Goal: Transaction & Acquisition: Download file/media

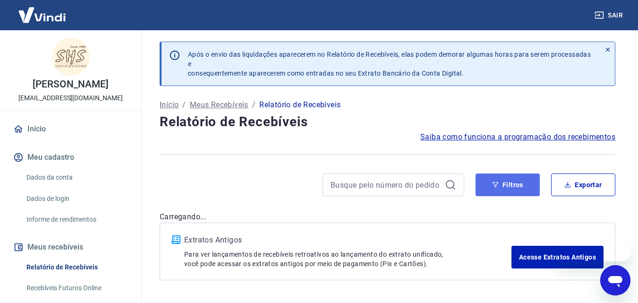
click at [511, 187] on button "Filtros" at bounding box center [508, 184] width 64 height 23
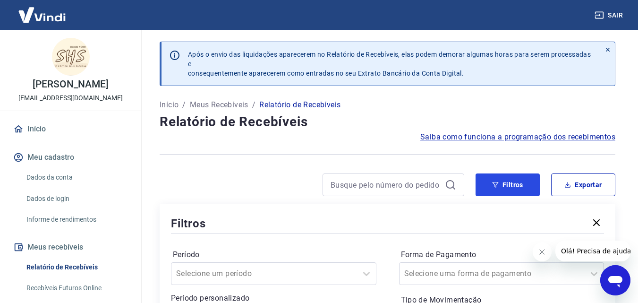
scroll to position [189, 0]
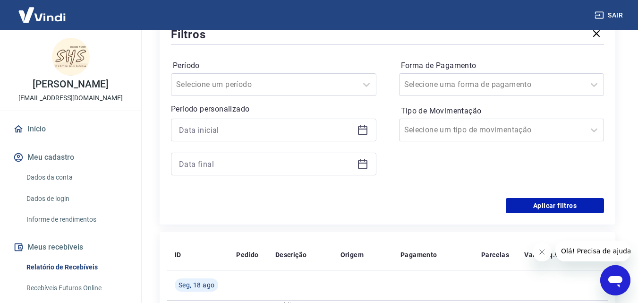
click at [358, 129] on icon at bounding box center [362, 128] width 9 height 1
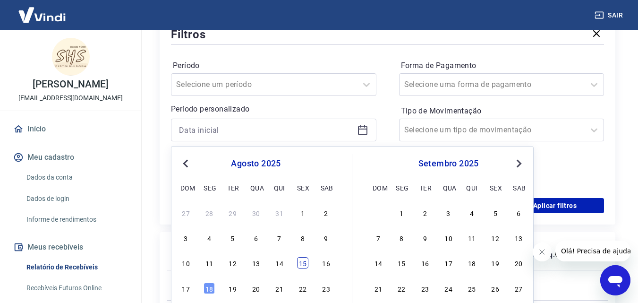
click at [302, 268] on div "15" at bounding box center [302, 262] width 11 height 11
type input "[DATE]"
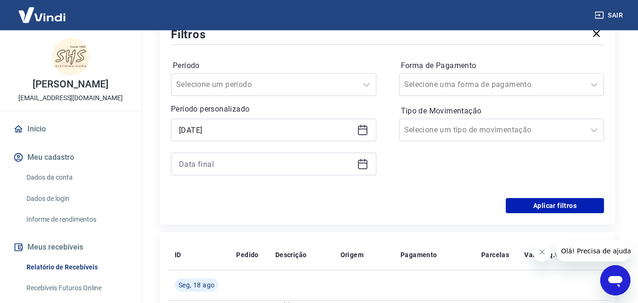
click at [364, 161] on icon at bounding box center [364, 160] width 1 height 3
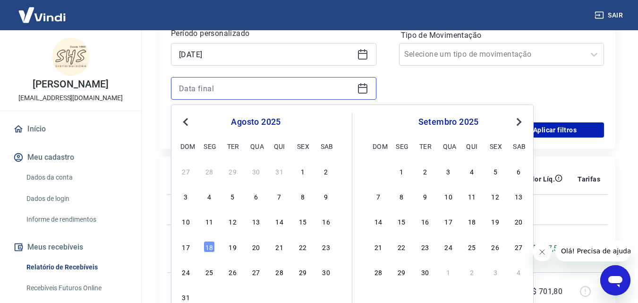
scroll to position [283, 0]
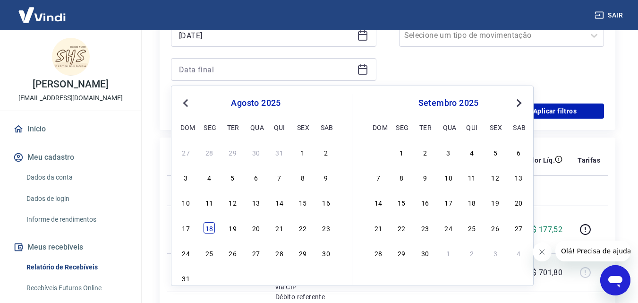
click at [211, 230] on div "18" at bounding box center [209, 227] width 11 height 11
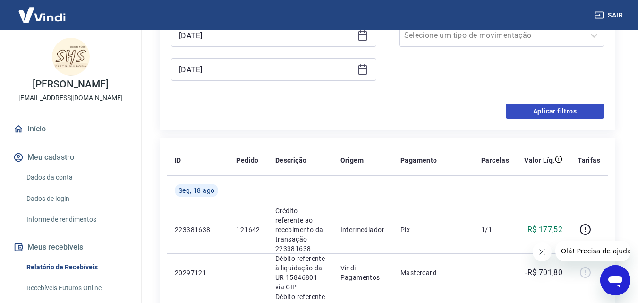
type input "[DATE]"
click at [561, 110] on button "Aplicar filtros" at bounding box center [555, 110] width 98 height 15
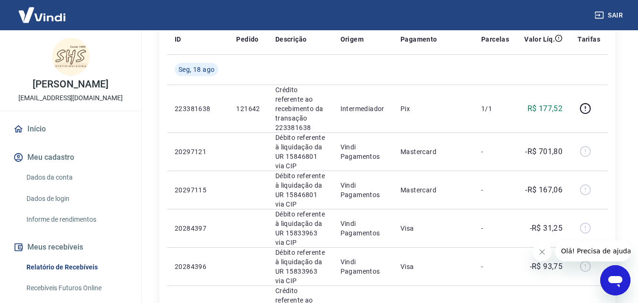
scroll to position [47, 0]
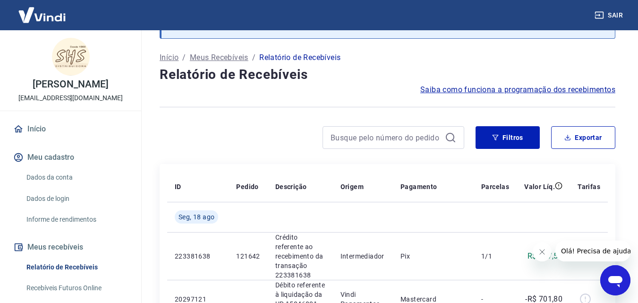
click at [591, 153] on div "Filtros Exportar" at bounding box center [388, 141] width 456 height 30
click at [582, 135] on button "Exportar" at bounding box center [583, 137] width 64 height 23
type input "[DATE]"
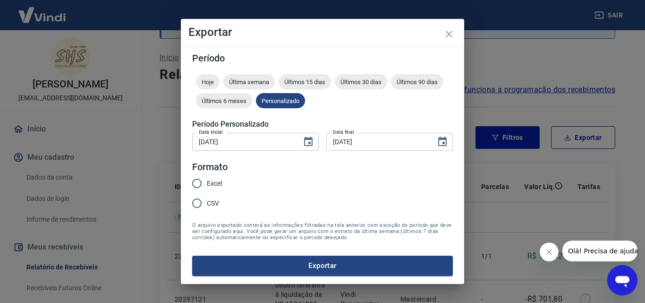
click at [219, 180] on span "Excel" at bounding box center [214, 183] width 15 height 10
click at [207, 180] on input "Excel" at bounding box center [197, 183] width 20 height 20
radio input "true"
click at [316, 261] on button "Exportar" at bounding box center [322, 265] width 261 height 20
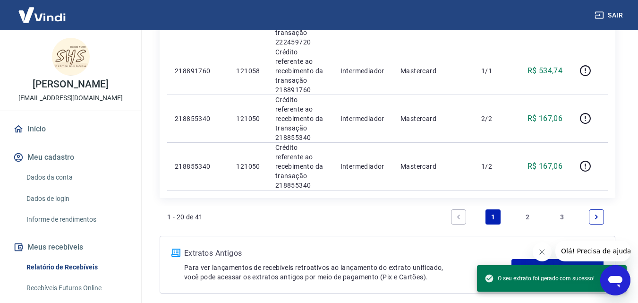
scroll to position [1078, 0]
